Goal: Check status: Check status

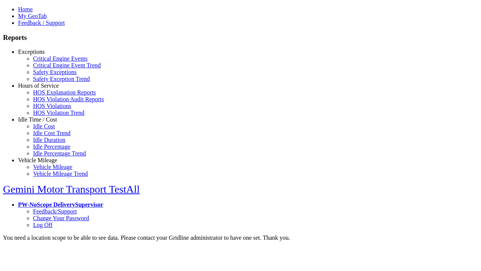
click at [43, 55] on link "Exceptions" at bounding box center [31, 52] width 27 height 6
click at [49, 75] on link "Safety Exceptions" at bounding box center [55, 72] width 44 height 6
type input "*********"
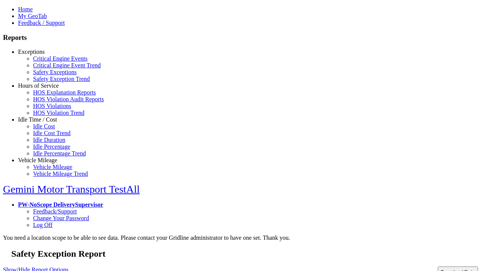
type input "**********"
